Goal: Information Seeking & Learning: Learn about a topic

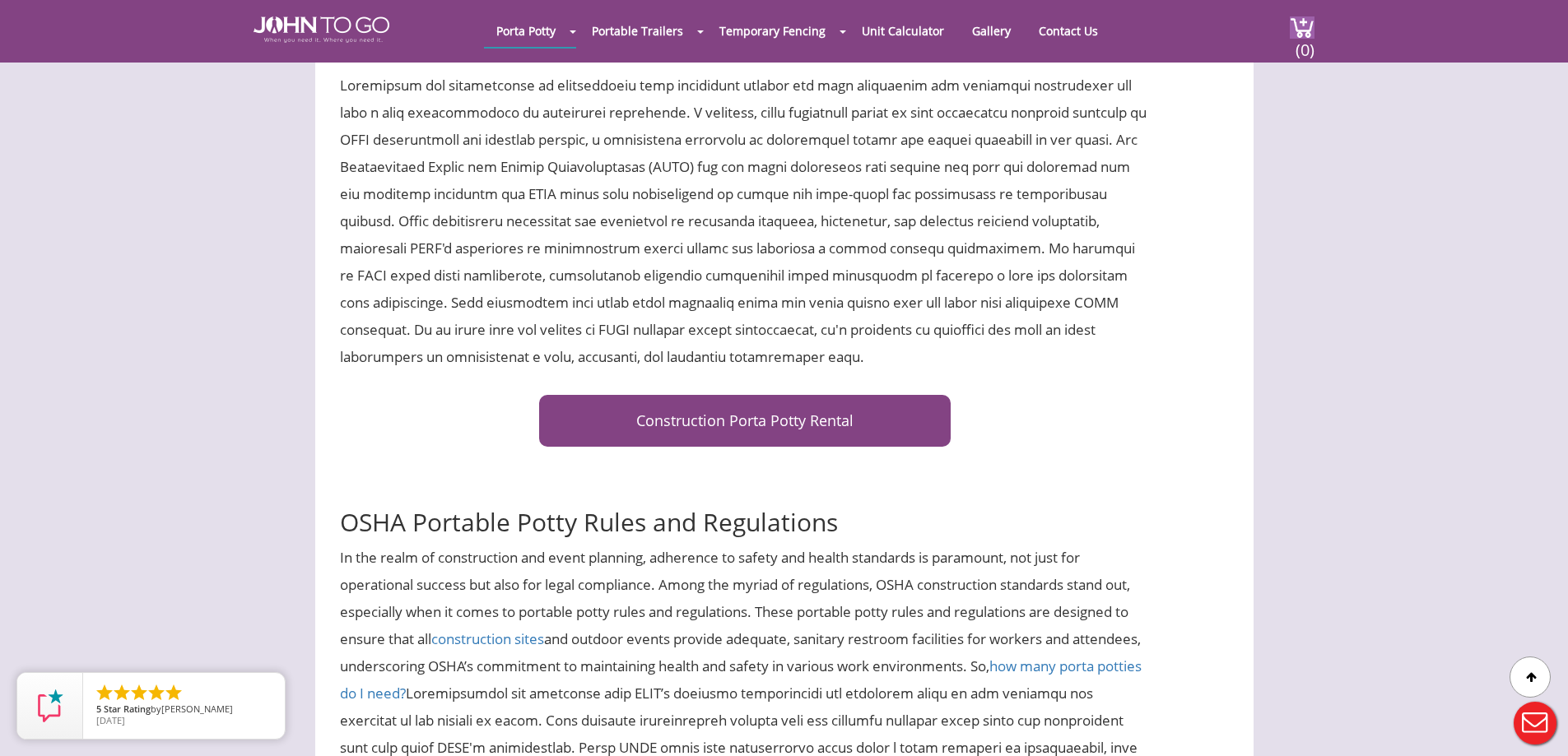
scroll to position [575, 0]
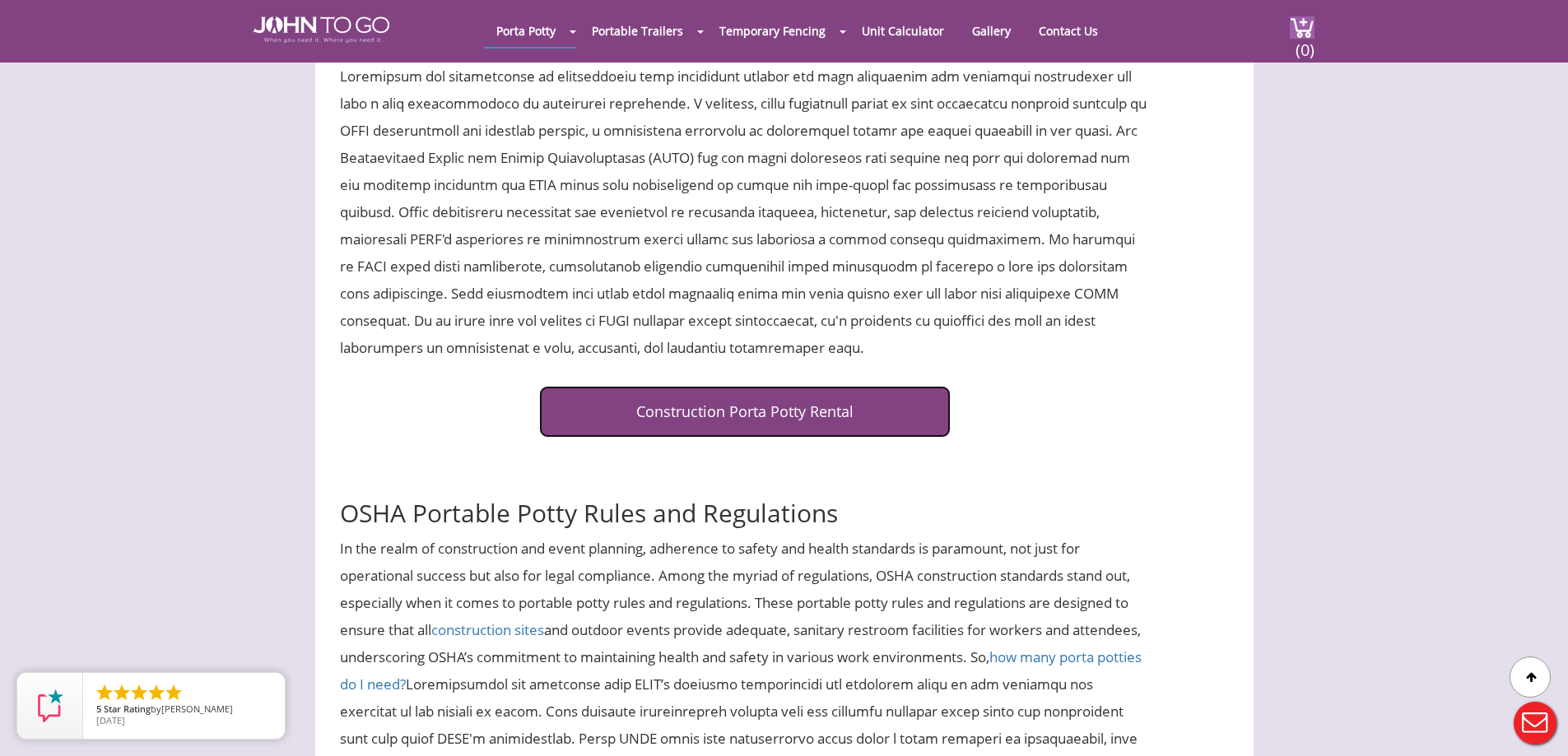
click at [727, 413] on link "Construction Porta Potty Rental" at bounding box center [744, 412] width 411 height 52
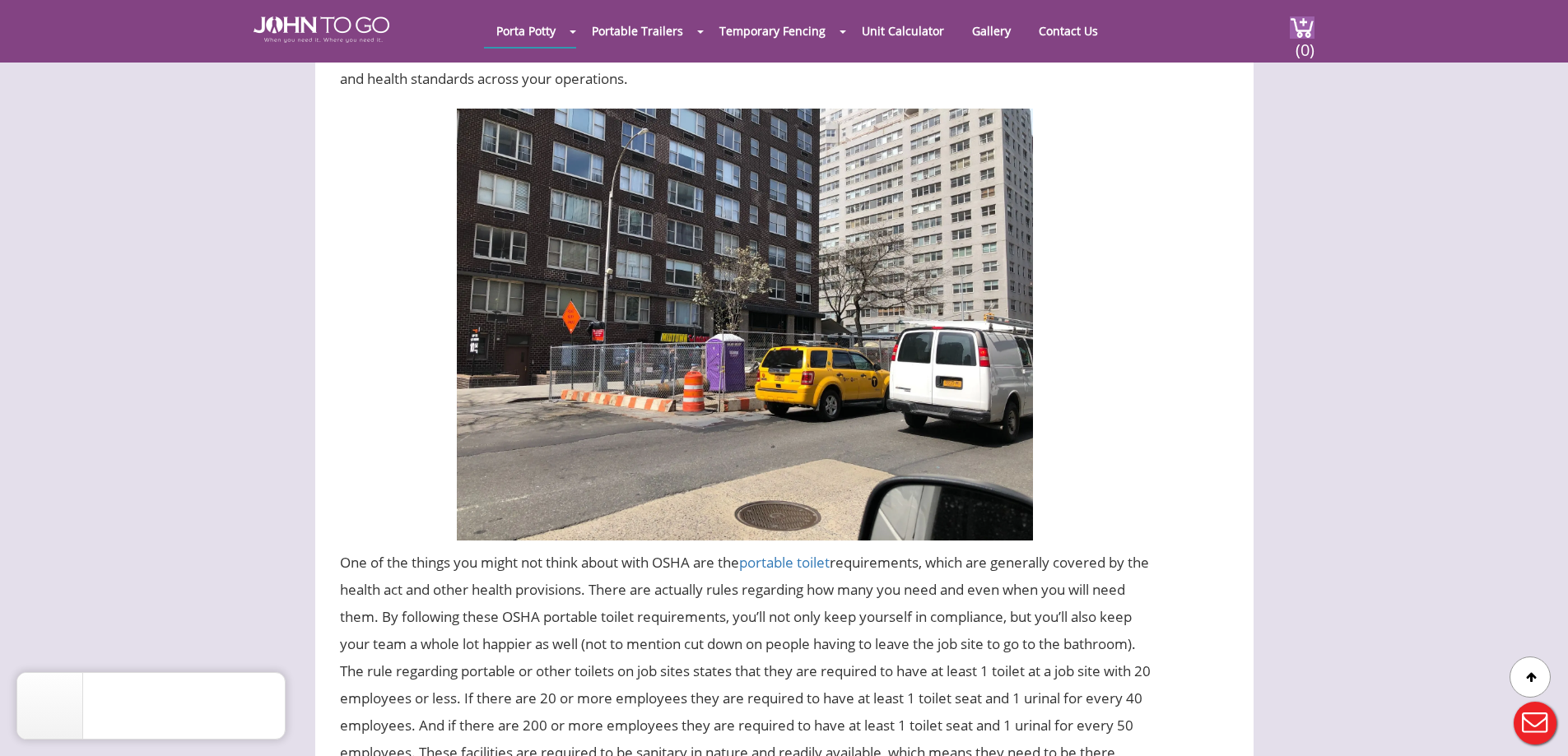
scroll to position [2513, 0]
